Goal: Find specific page/section: Find specific page/section

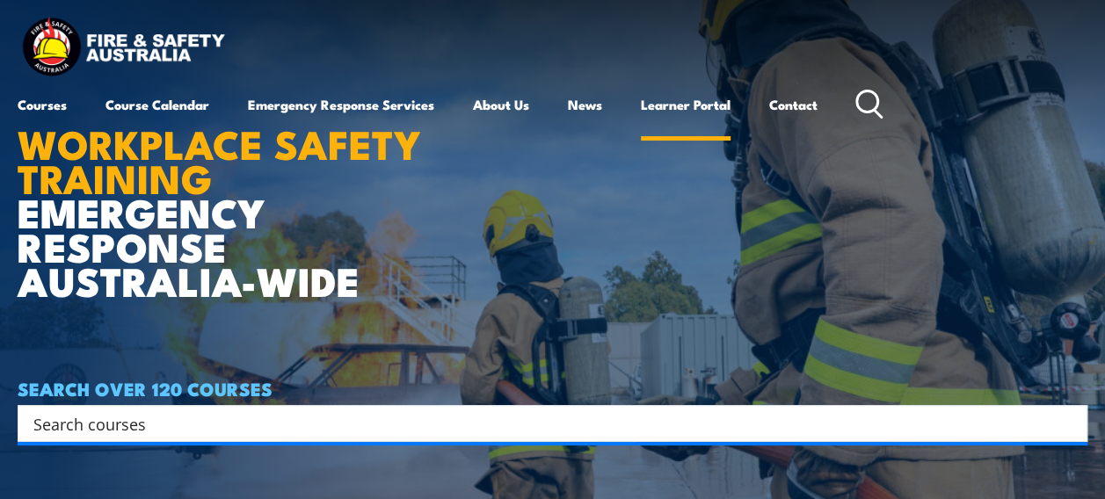
click at [726, 107] on link "Learner Portal" at bounding box center [686, 105] width 90 height 42
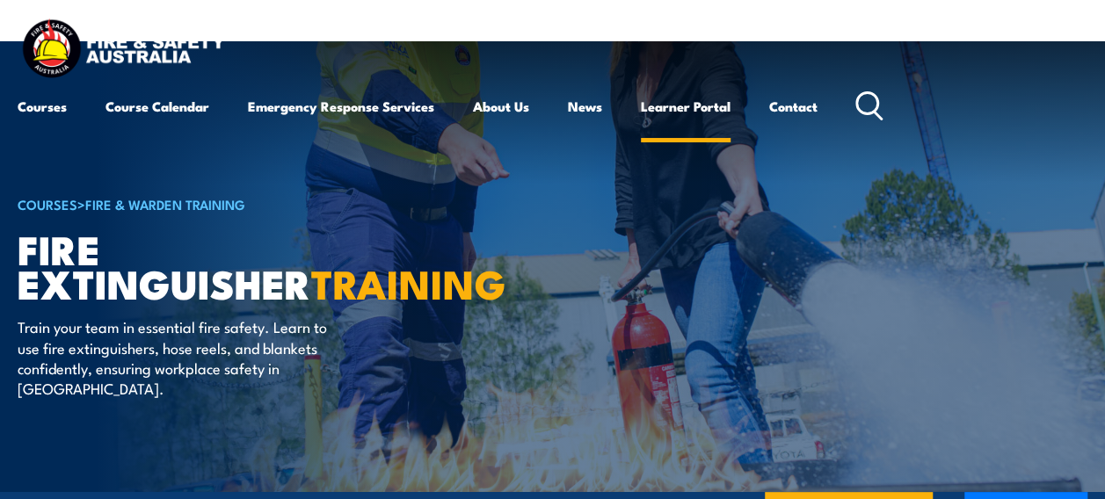
click at [665, 109] on link "Learner Portal" at bounding box center [686, 106] width 90 height 42
click at [802, 107] on link "Contact" at bounding box center [793, 106] width 48 height 42
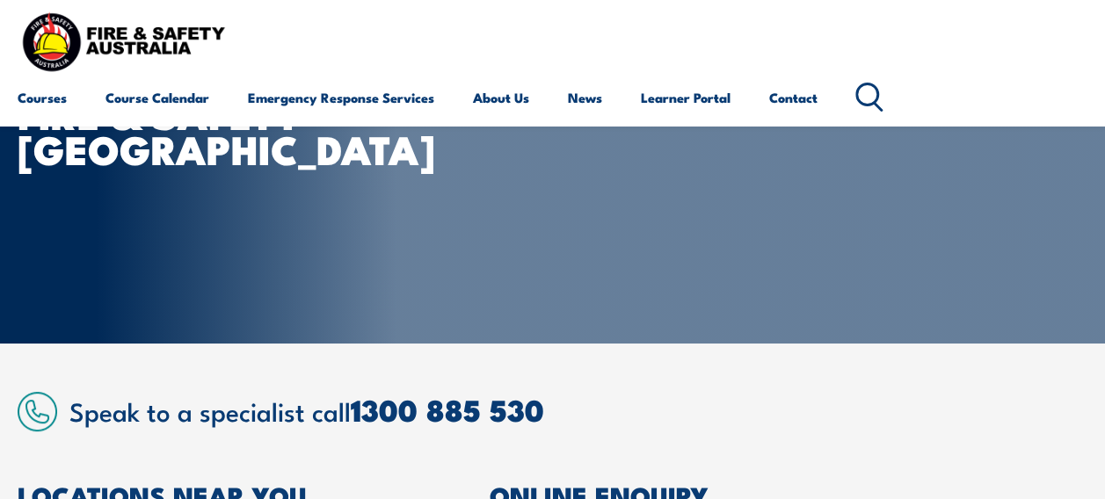
scroll to position [137, 0]
